Goal: Task Accomplishment & Management: Use online tool/utility

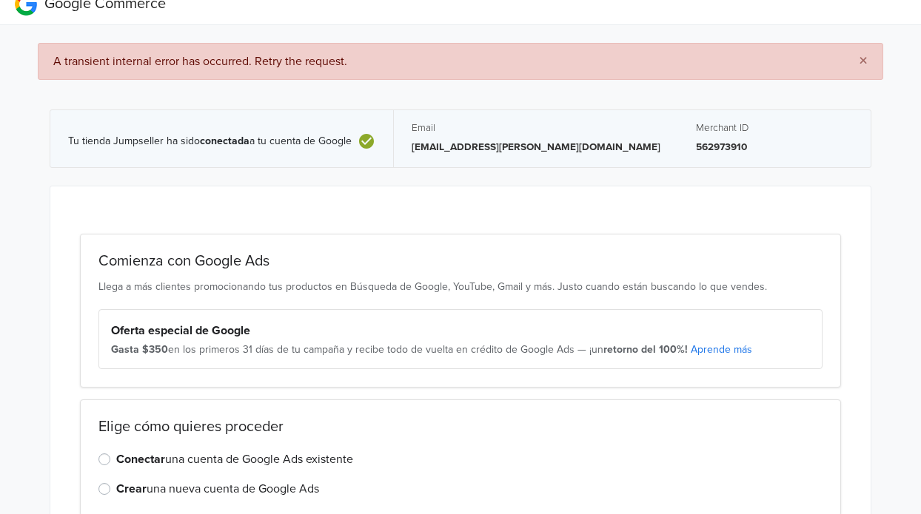
scroll to position [99, 0]
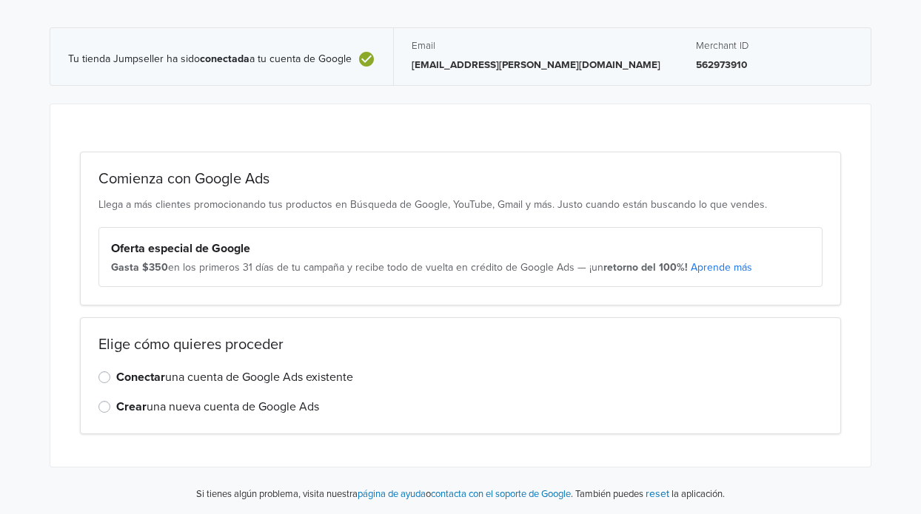
click at [116, 380] on label "Conectar una cuenta de Google Ads existente" at bounding box center [234, 378] width 237 height 18
click at [0, 0] on input "Conectar una cuenta de Google Ads existente" at bounding box center [0, 0] width 0 height 0
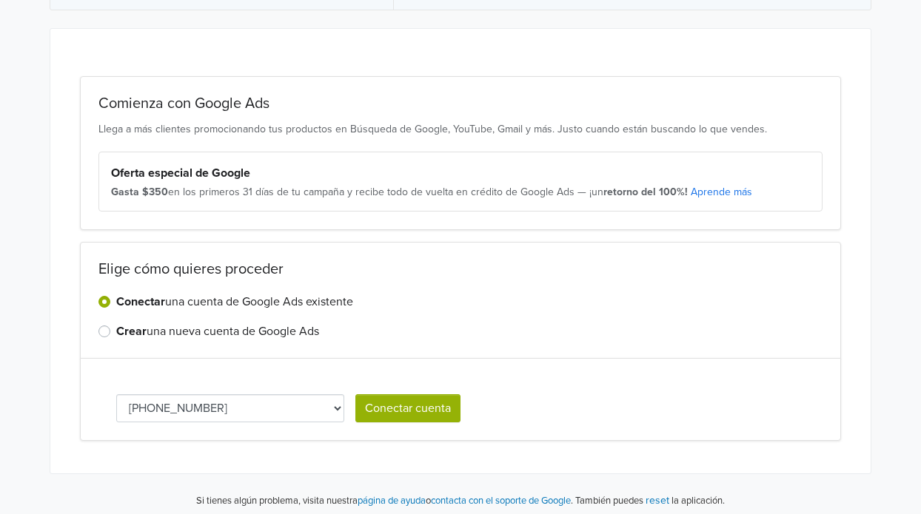
scroll to position [182, 0]
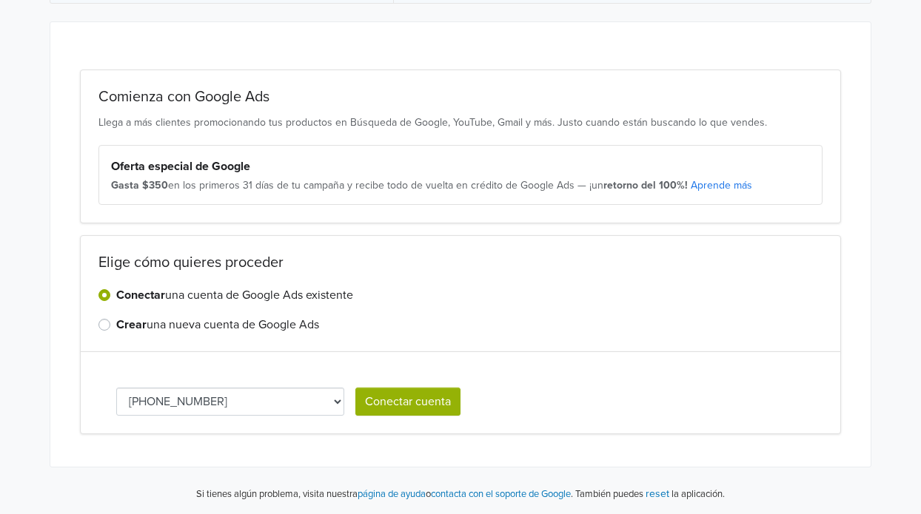
click at [216, 403] on select "[PHONE_NUMBER] [PHONE_NUMBER] [PHONE_NUMBER]" at bounding box center [230, 402] width 228 height 28
click at [661, 304] on div "Conectar una cuenta de Google Ads existente Crear una nueva cuenta de Google Ads" at bounding box center [460, 309] width 724 height 47
click at [335, 398] on select "[PHONE_NUMBER] [PHONE_NUMBER] [PHONE_NUMBER]" at bounding box center [230, 402] width 228 height 28
select select "7605746876"
click at [233, 403] on select "[PHONE_NUMBER] [PHONE_NUMBER] [PHONE_NUMBER]" at bounding box center [230, 402] width 228 height 28
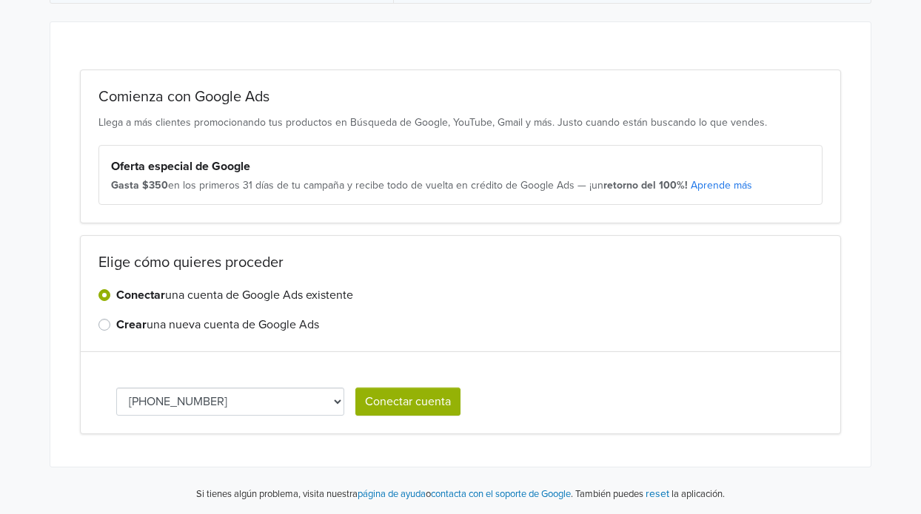
click at [200, 395] on select "[PHONE_NUMBER] [PHONE_NUMBER] [PHONE_NUMBER]" at bounding box center [230, 402] width 228 height 28
click at [231, 412] on select "[PHONE_NUMBER] [PHONE_NUMBER] [PHONE_NUMBER]" at bounding box center [230, 402] width 228 height 28
click at [418, 402] on button "Conectar cuenta" at bounding box center [407, 402] width 105 height 28
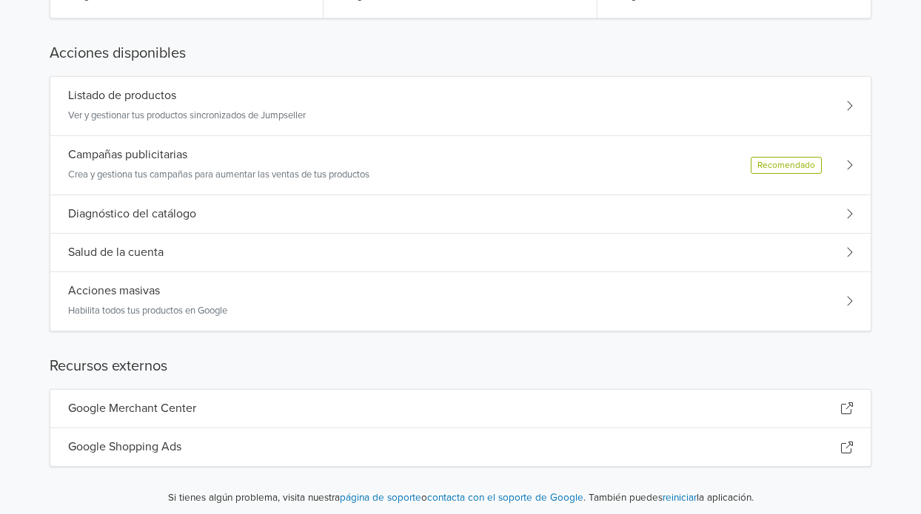
scroll to position [225, 0]
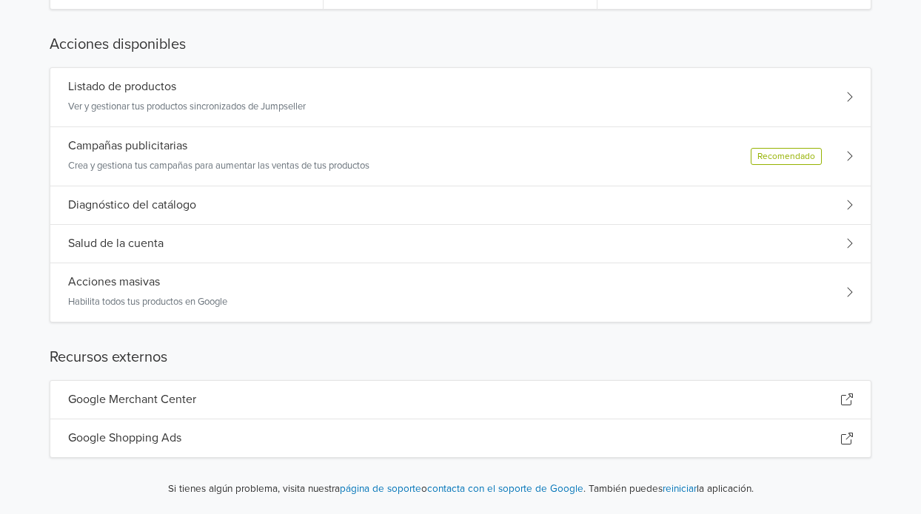
click at [845, 402] on icon at bounding box center [847, 400] width 12 height 12
click at [842, 97] on div "Listado de productos Ver y gestionar tus productos sincronizados de Jumpseller" at bounding box center [460, 97] width 820 height 59
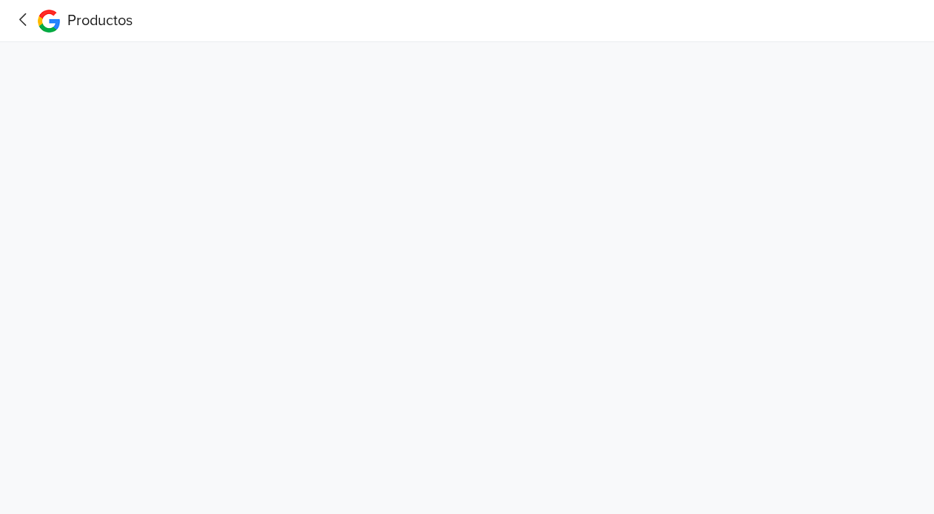
click at [22, 21] on icon at bounding box center [22, 19] width 7 height 13
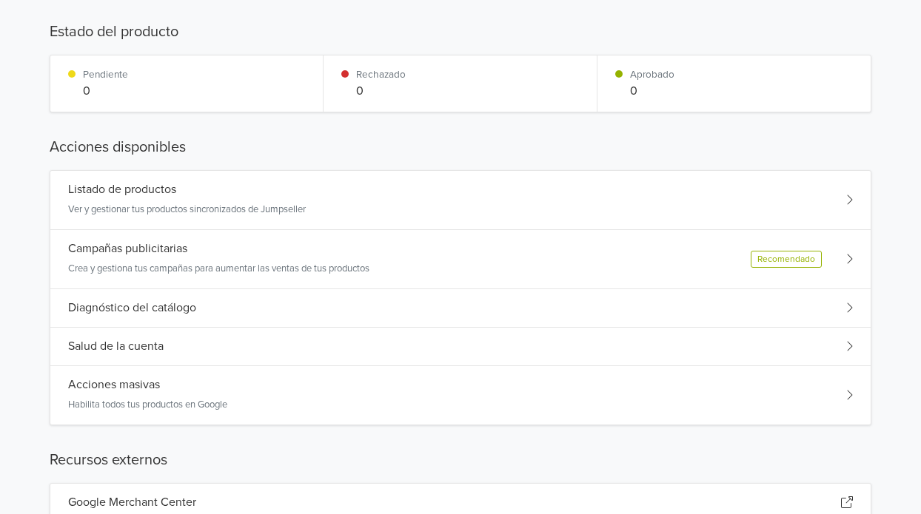
scroll to position [124, 0]
click at [848, 309] on icon at bounding box center [848, 306] width 7 height 12
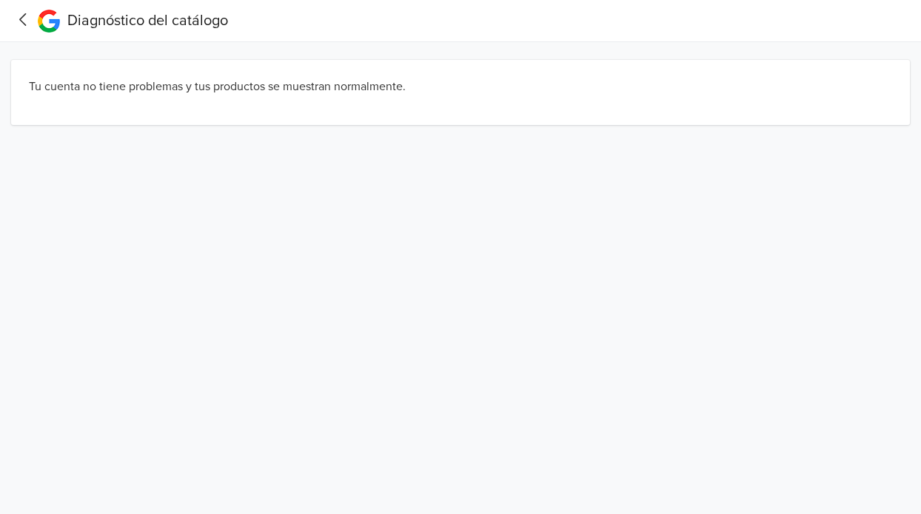
scroll to position [0, 0]
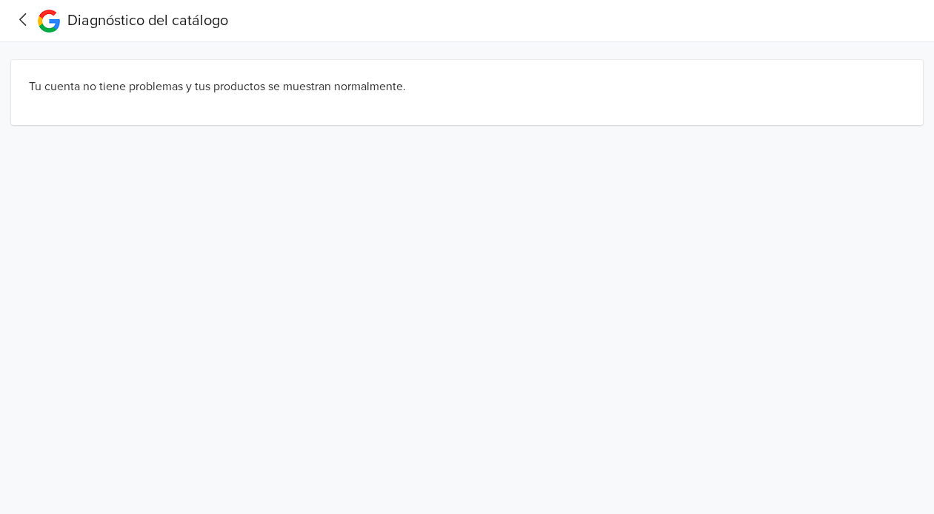
click at [19, 19] on icon at bounding box center [22, 19] width 7 height 13
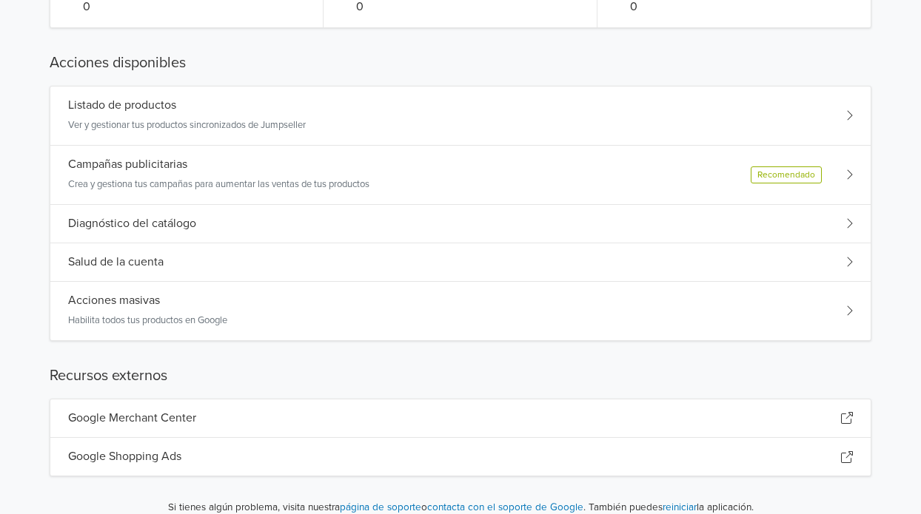
scroll to position [207, 0]
click at [846, 315] on icon at bounding box center [848, 310] width 7 height 12
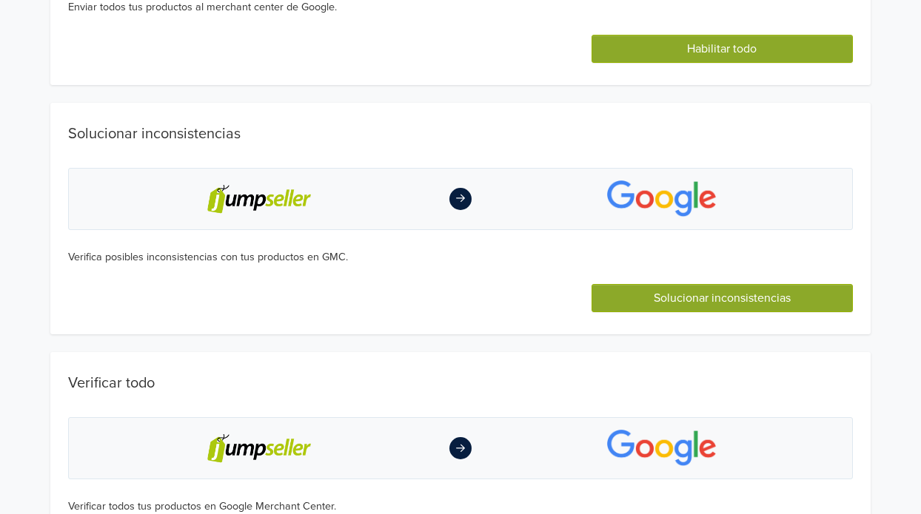
click at [755, 298] on button "Solucionar inconsistencias" at bounding box center [721, 298] width 261 height 28
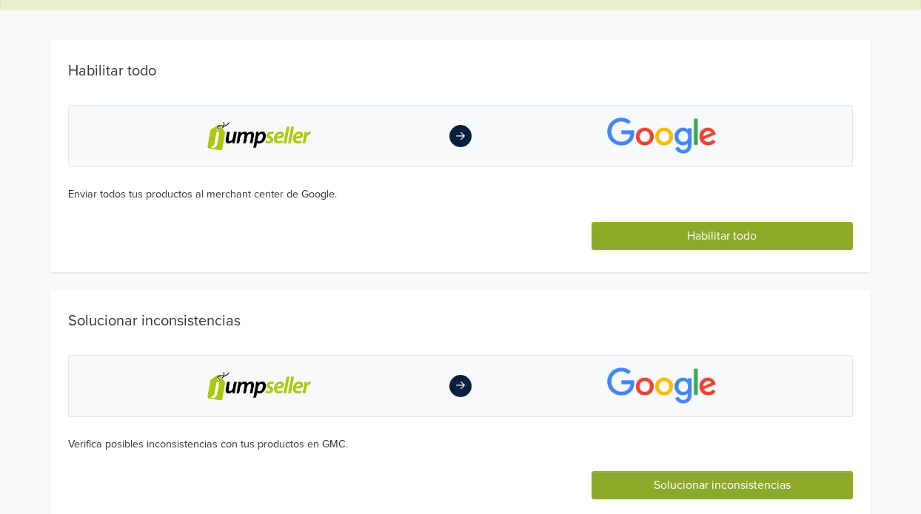
scroll to position [86, 0]
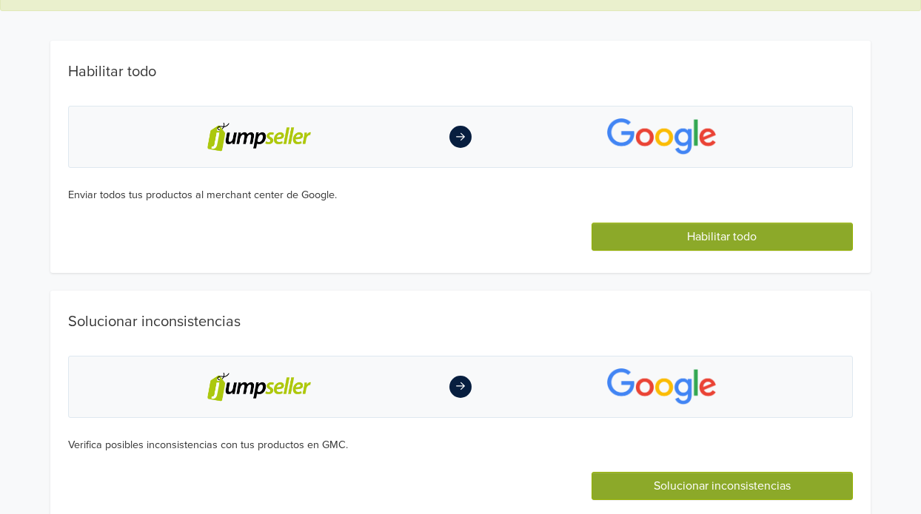
click at [739, 232] on button "Habilitar todo" at bounding box center [721, 237] width 261 height 28
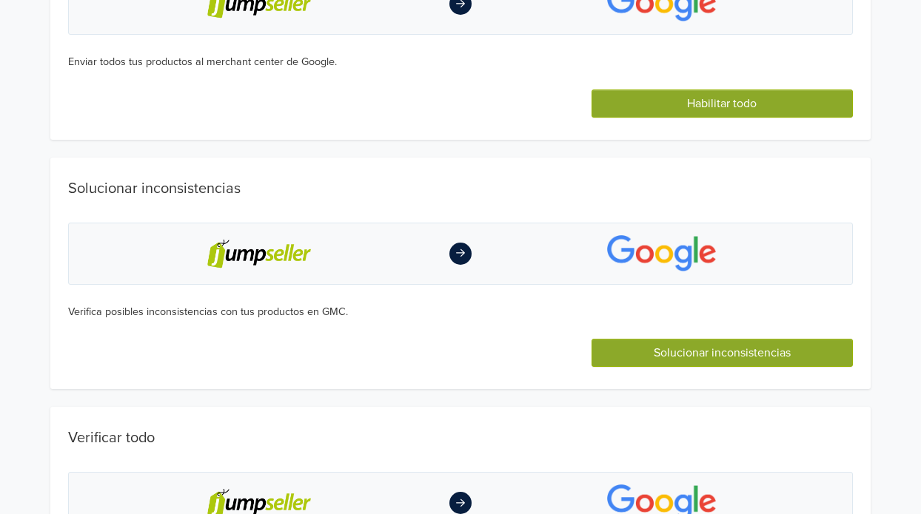
scroll to position [344, 0]
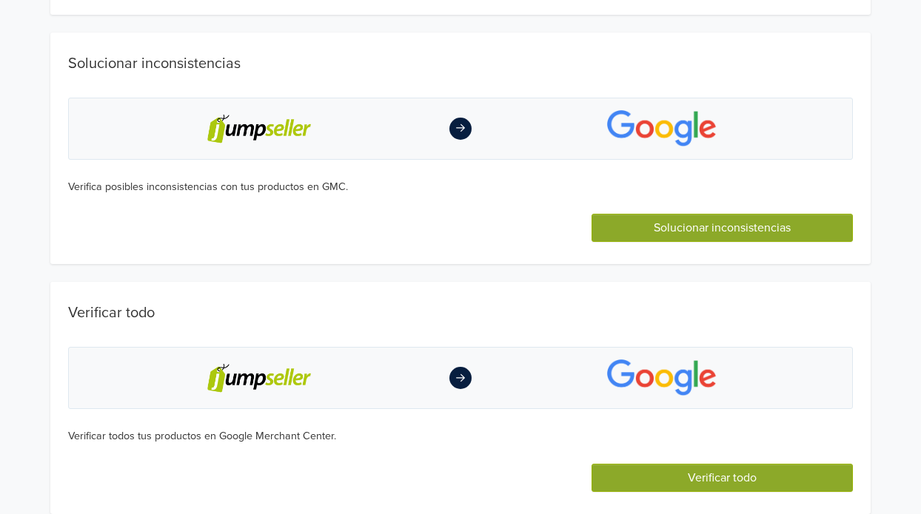
click at [774, 472] on button "Verificar todo" at bounding box center [721, 478] width 261 height 28
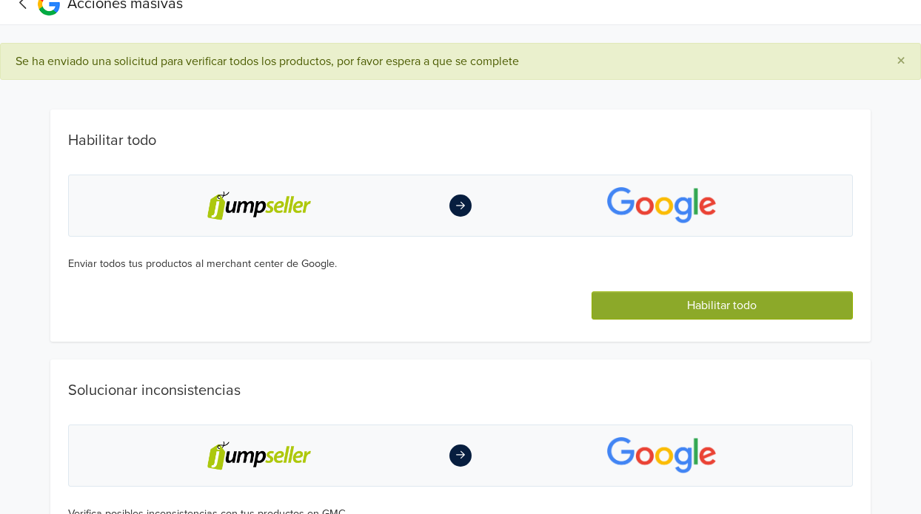
scroll to position [0, 0]
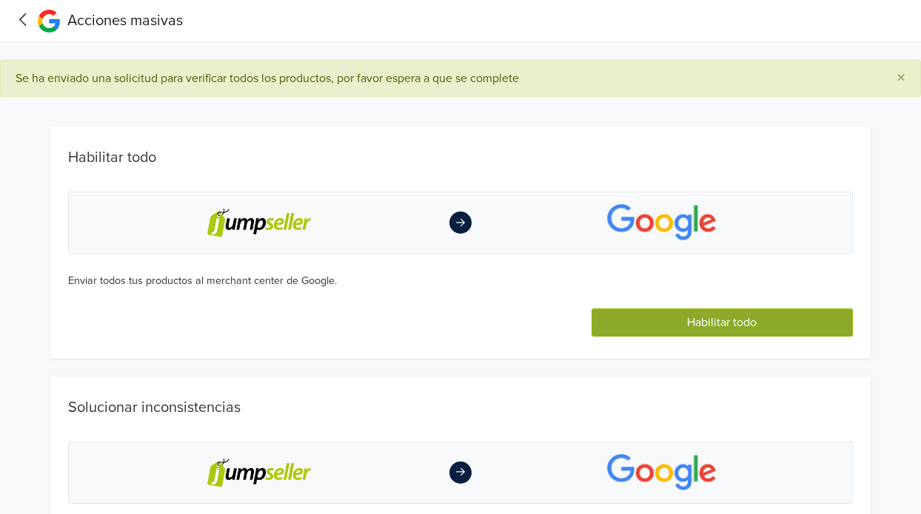
click at [25, 21] on icon at bounding box center [23, 19] width 23 height 19
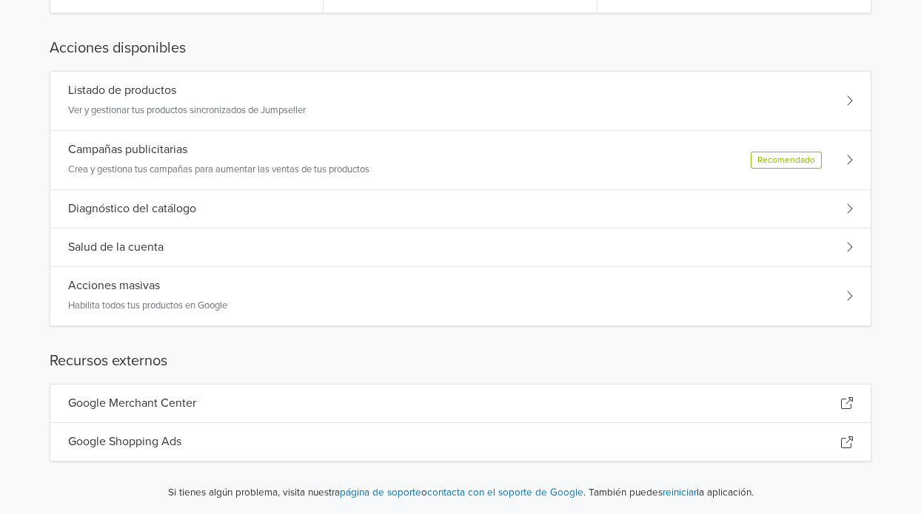
scroll to position [292, 0]
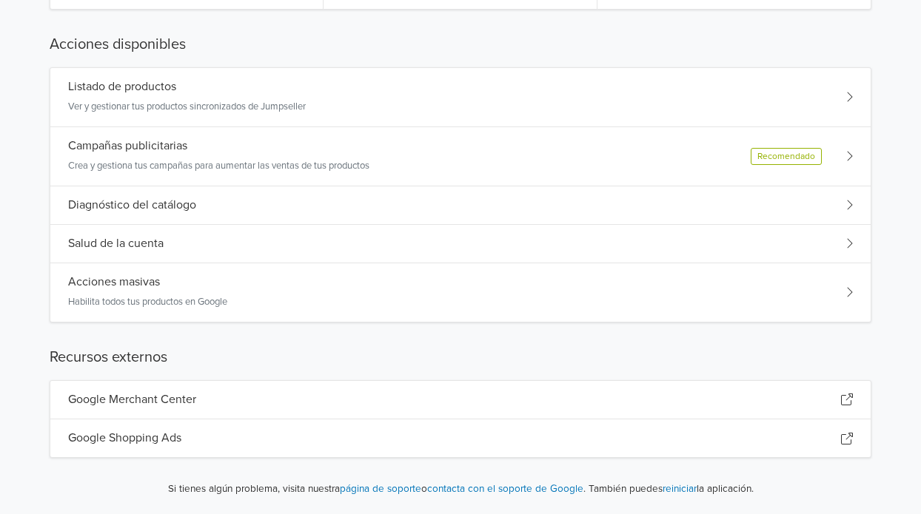
click at [849, 244] on icon at bounding box center [848, 244] width 7 height 12
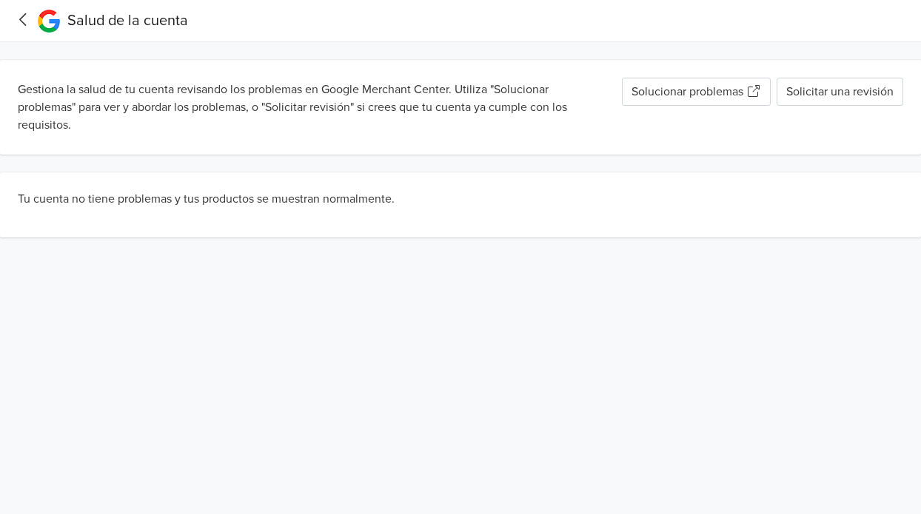
scroll to position [0, 0]
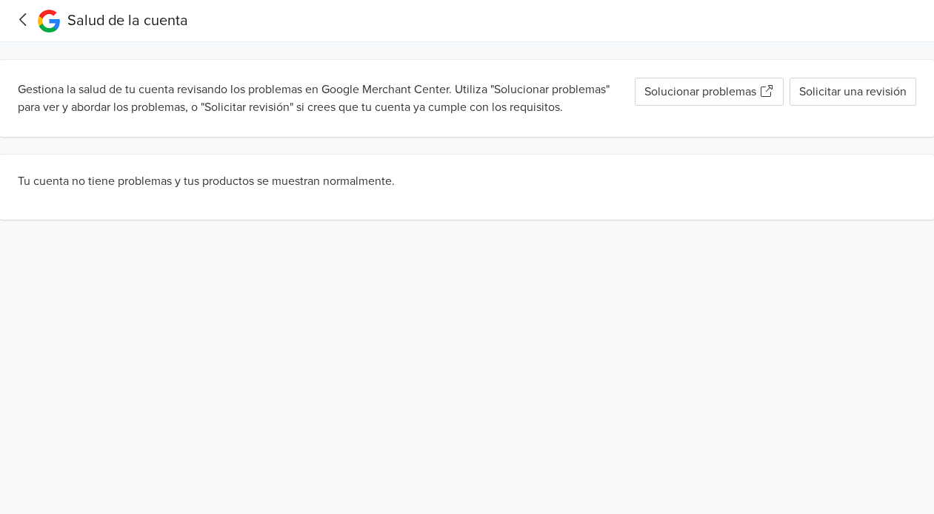
click at [21, 17] on icon at bounding box center [23, 19] width 23 height 19
